Goal: Find specific page/section: Find specific page/section

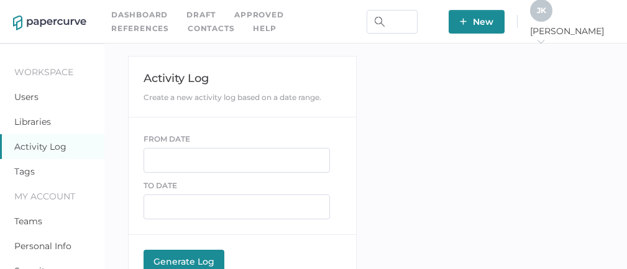
click at [188, 29] on link "Contacts" at bounding box center [211, 29] width 47 height 14
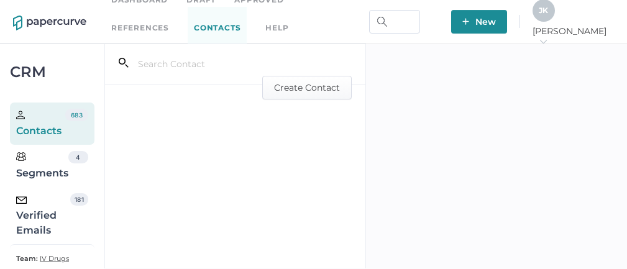
click at [43, 220] on div "Verified Emails" at bounding box center [43, 215] width 54 height 45
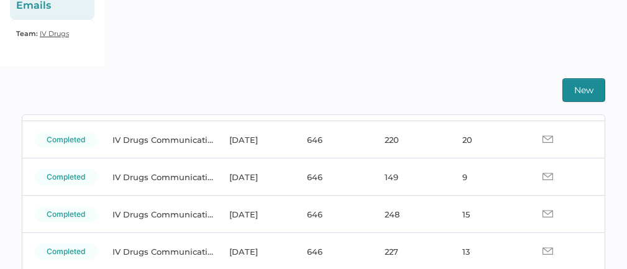
scroll to position [124, 0]
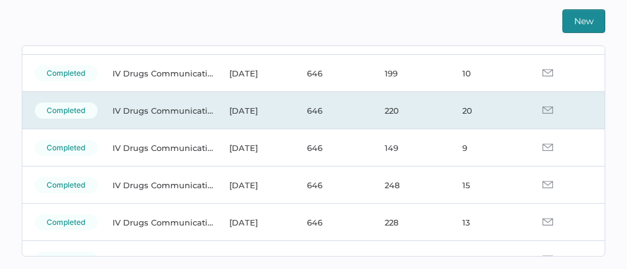
scroll to position [83, 0]
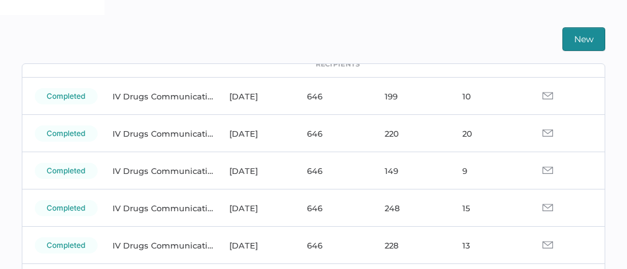
scroll to position [294, 0]
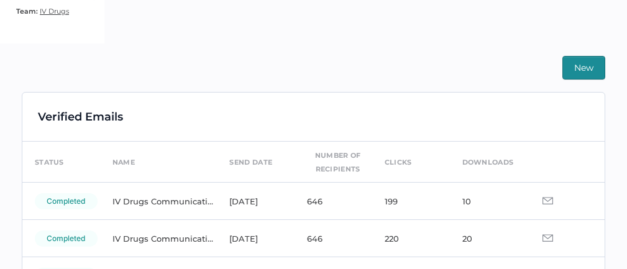
scroll to position [249, 0]
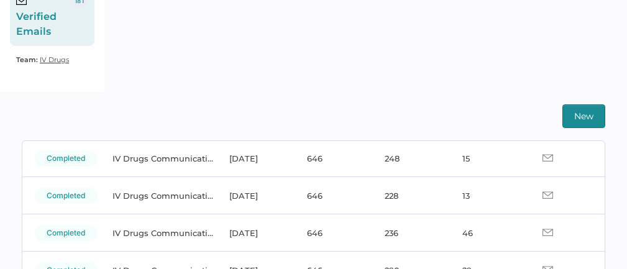
scroll to position [204, 0]
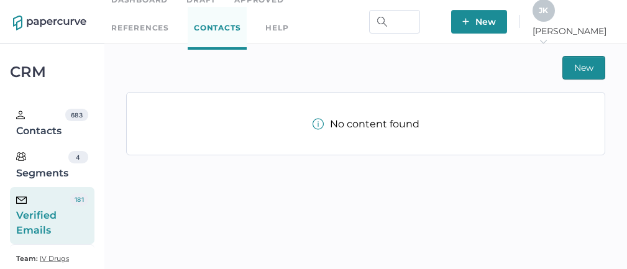
scroll to position [25, 0]
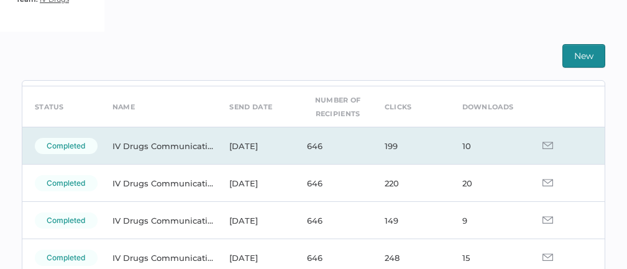
scroll to position [53, 0]
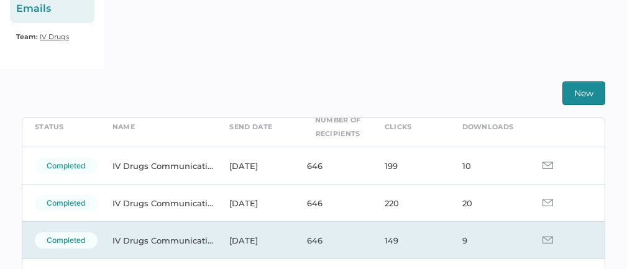
scroll to position [52, 0]
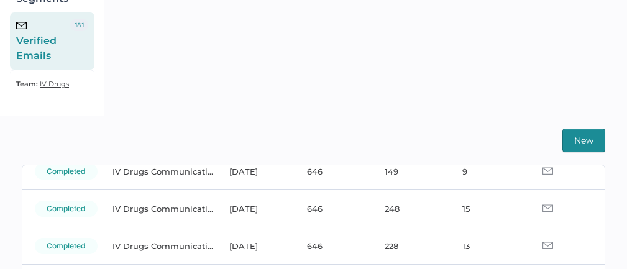
scroll to position [176, 0]
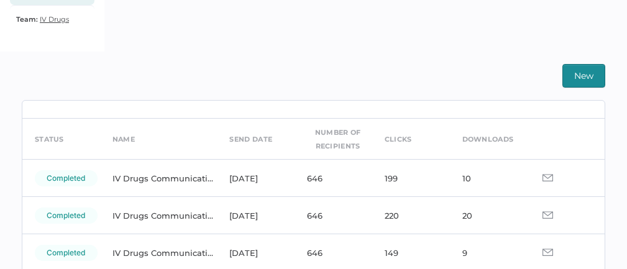
scroll to position [30, 0]
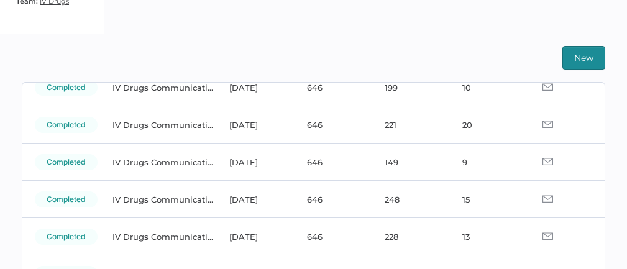
scroll to position [103, 0]
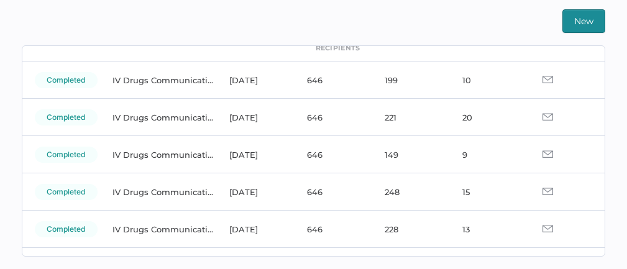
scroll to position [73, 0]
